Goal: Information Seeking & Learning: Learn about a topic

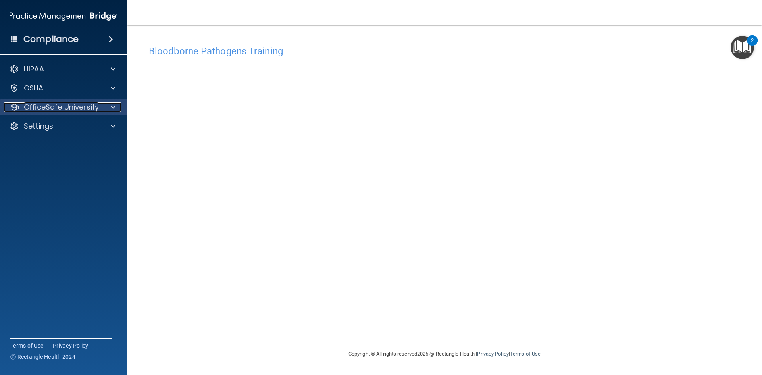
click at [69, 104] on p "OfficeSafe University" at bounding box center [61, 107] width 75 height 10
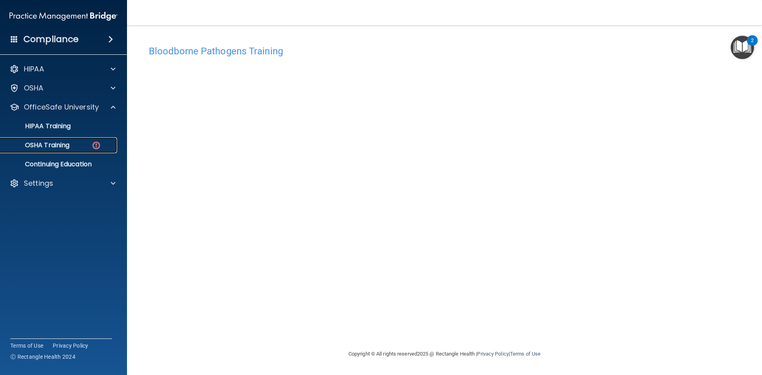
click at [75, 145] on div "OSHA Training" at bounding box center [59, 145] width 108 height 8
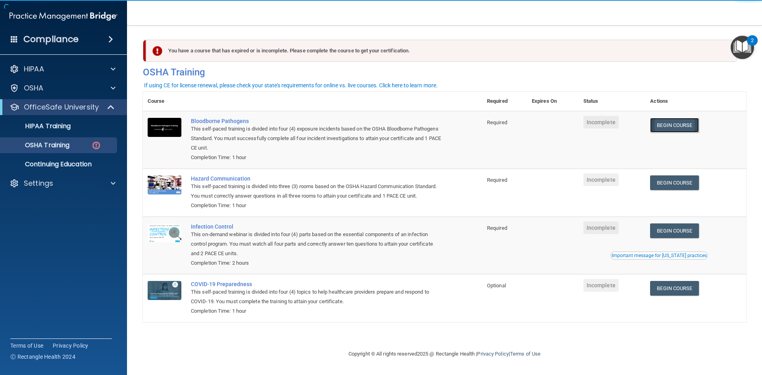
click at [698, 125] on link "Begin Course" at bounding box center [674, 125] width 48 height 15
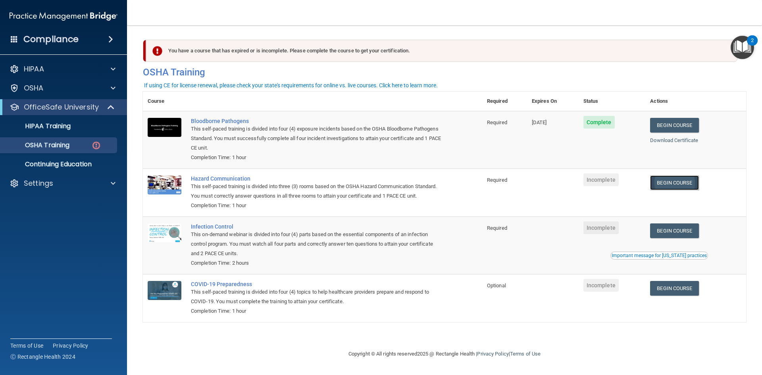
click at [690, 182] on link "Begin Course" at bounding box center [674, 182] width 48 height 15
click at [676, 231] on link "Begin Course" at bounding box center [674, 230] width 48 height 15
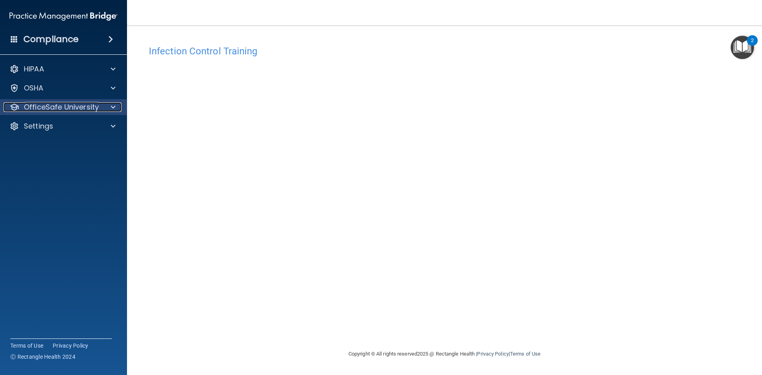
click at [87, 105] on p "OfficeSafe University" at bounding box center [61, 107] width 75 height 10
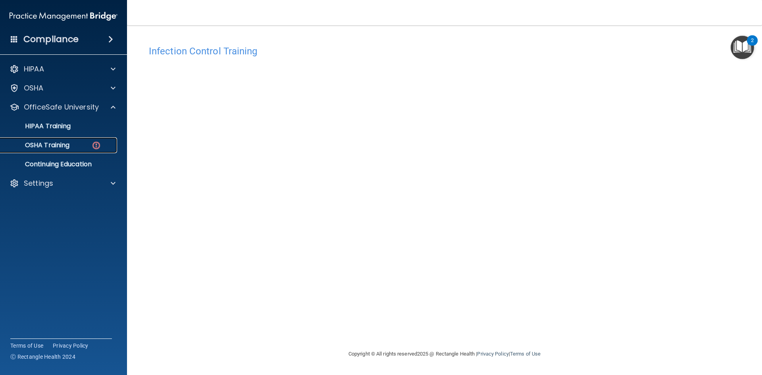
click at [84, 146] on div "OSHA Training" at bounding box center [59, 145] width 108 height 8
